Goal: Task Accomplishment & Management: Manage account settings

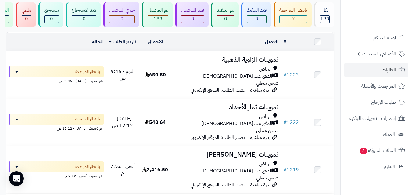
scroll to position [42, 0]
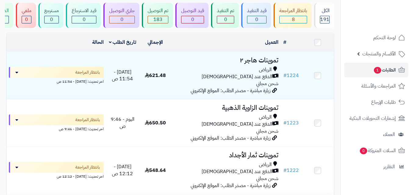
scroll to position [42, 0]
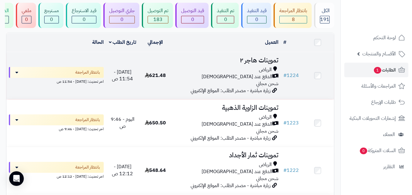
click at [138, 85] on td "[DATE] - 11:54 ص" at bounding box center [122, 75] width 33 height 47
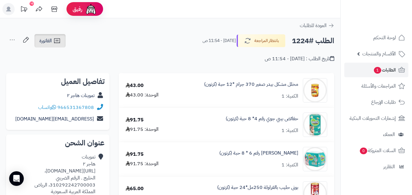
click at [44, 40] on span "الفاتورة" at bounding box center [45, 40] width 12 height 7
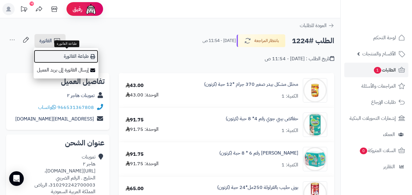
click at [77, 59] on link "طباعة الفاتورة" at bounding box center [66, 57] width 65 height 14
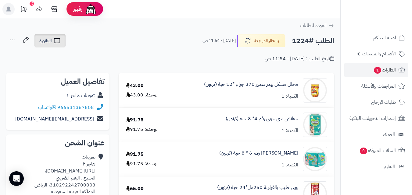
click at [54, 37] on link "الفاتورة" at bounding box center [49, 40] width 31 height 13
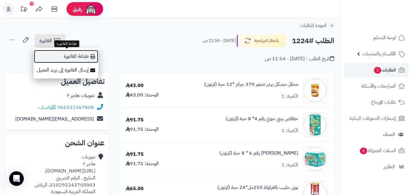
click at [72, 59] on link "طباعة الفاتورة" at bounding box center [66, 57] width 65 height 14
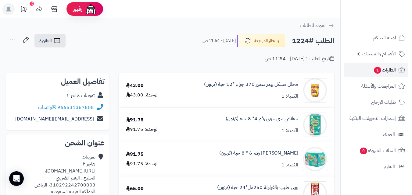
click at [366, 72] on link "الطلبات 1" at bounding box center [376, 70] width 64 height 15
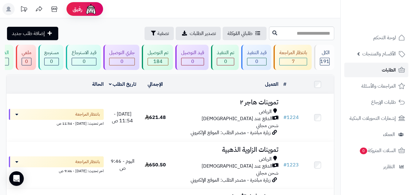
click at [381, 75] on link "الطلبات" at bounding box center [376, 70] width 64 height 15
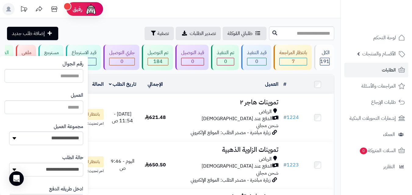
scroll to position [61, 0]
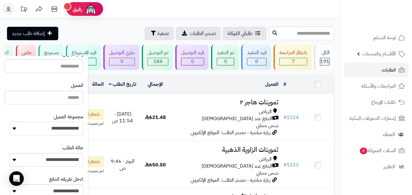
click at [60, 129] on select "**********" at bounding box center [46, 129] width 74 height 14
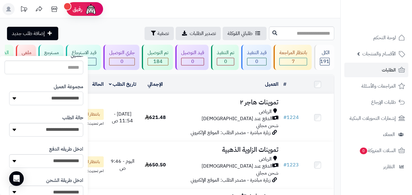
scroll to position [91, 0]
click at [61, 100] on select "**********" at bounding box center [46, 98] width 74 height 14
select select "*"
click at [9, 91] on select "**********" at bounding box center [46, 98] width 74 height 14
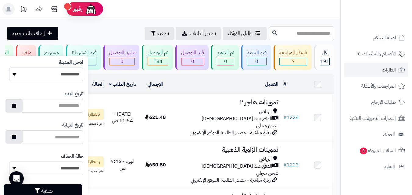
scroll to position [352, 0]
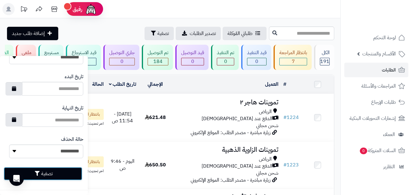
click at [55, 171] on button "تصفية" at bounding box center [43, 173] width 79 height 13
